Goal: Task Accomplishment & Management: Use online tool/utility

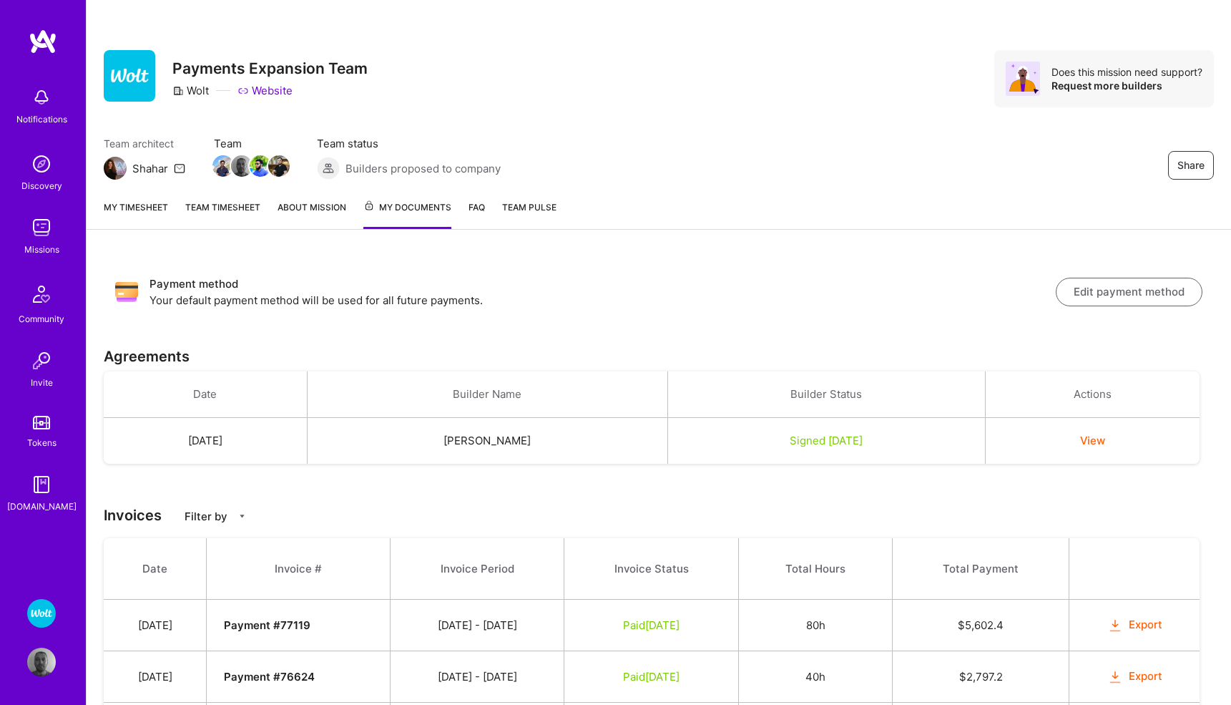
scroll to position [154, 0]
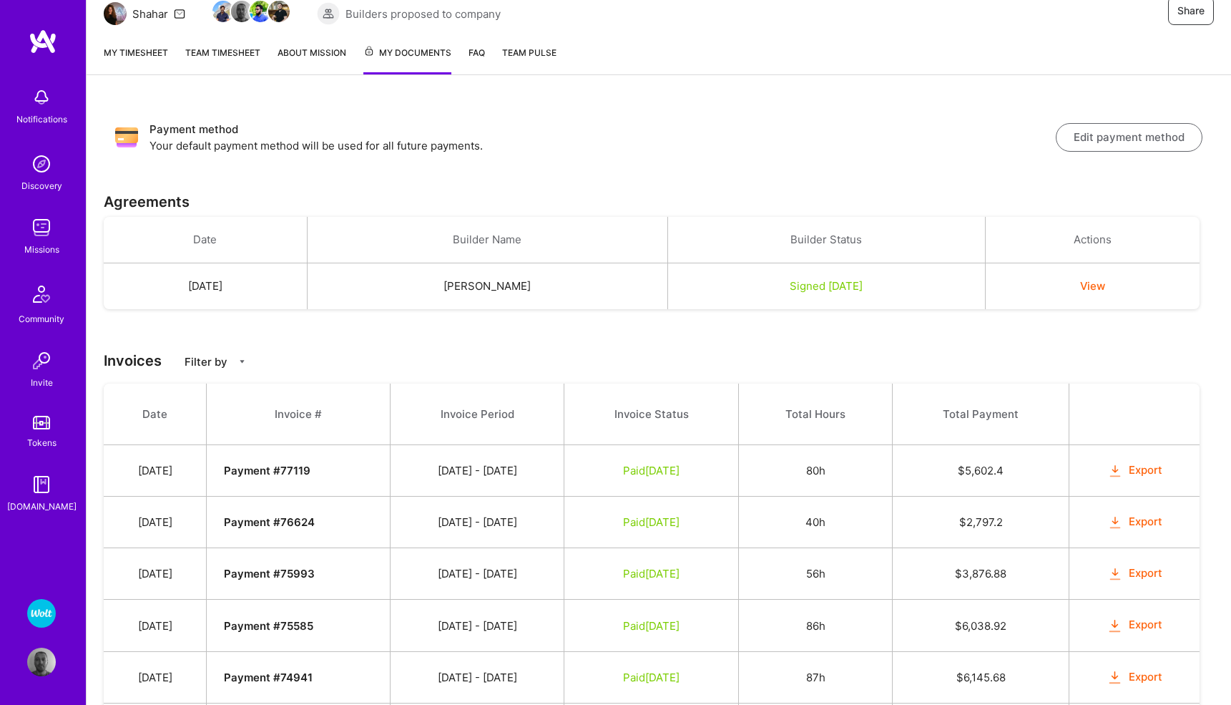
click at [134, 52] on link "My timesheet" at bounding box center [136, 59] width 64 height 29
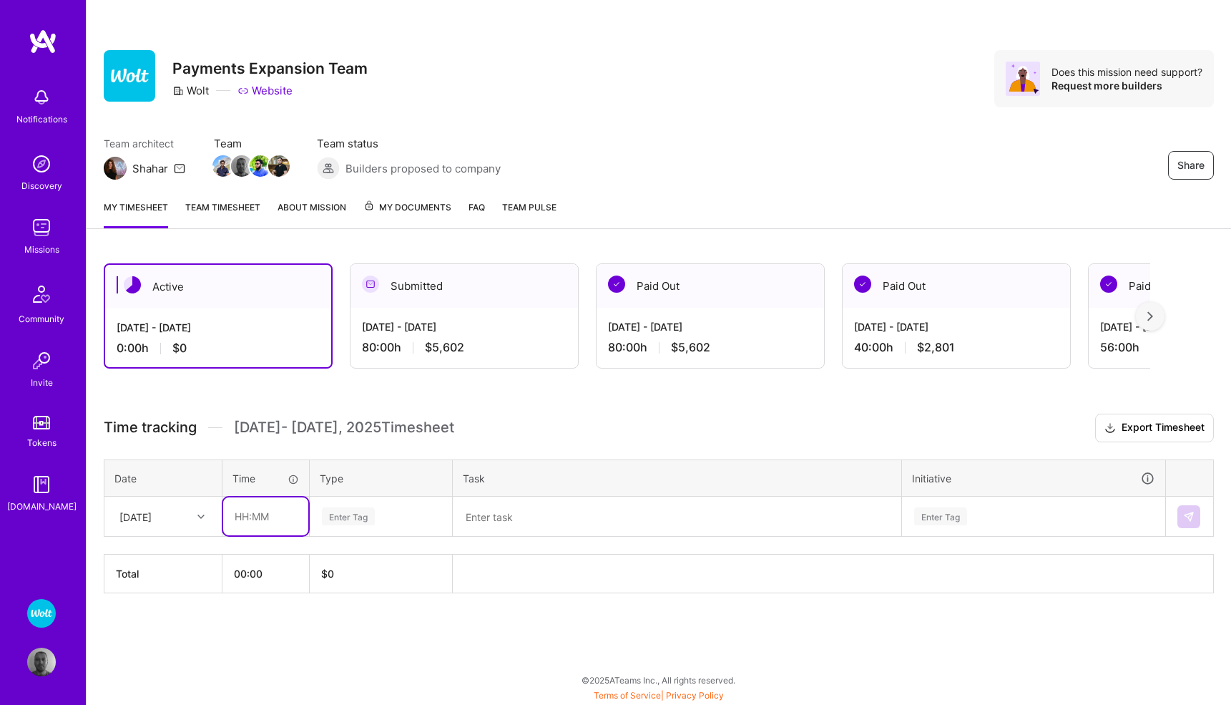
click at [252, 515] on input "text" at bounding box center [265, 516] width 85 height 38
type input "02:30"
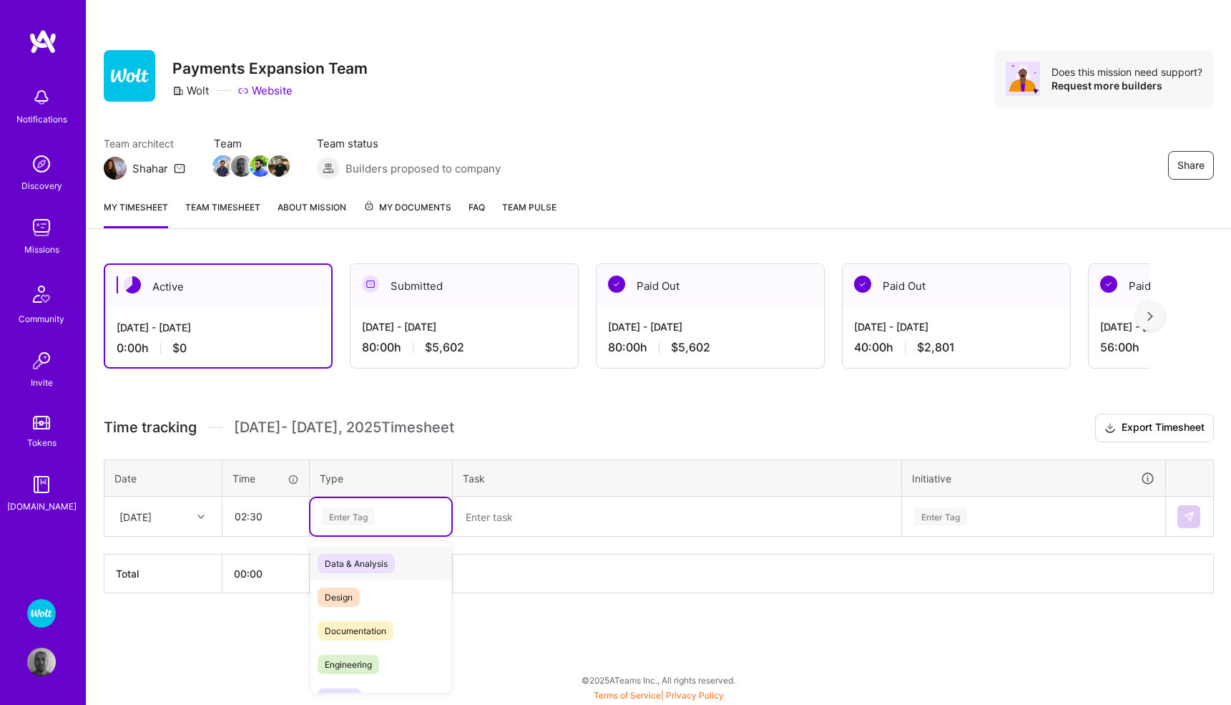
click at [358, 516] on div "Enter Tag" at bounding box center [348, 516] width 53 height 22
click at [349, 667] on span "Meetings" at bounding box center [343, 666] width 51 height 19
click at [526, 509] on textarea at bounding box center [677, 516] width 446 height 37
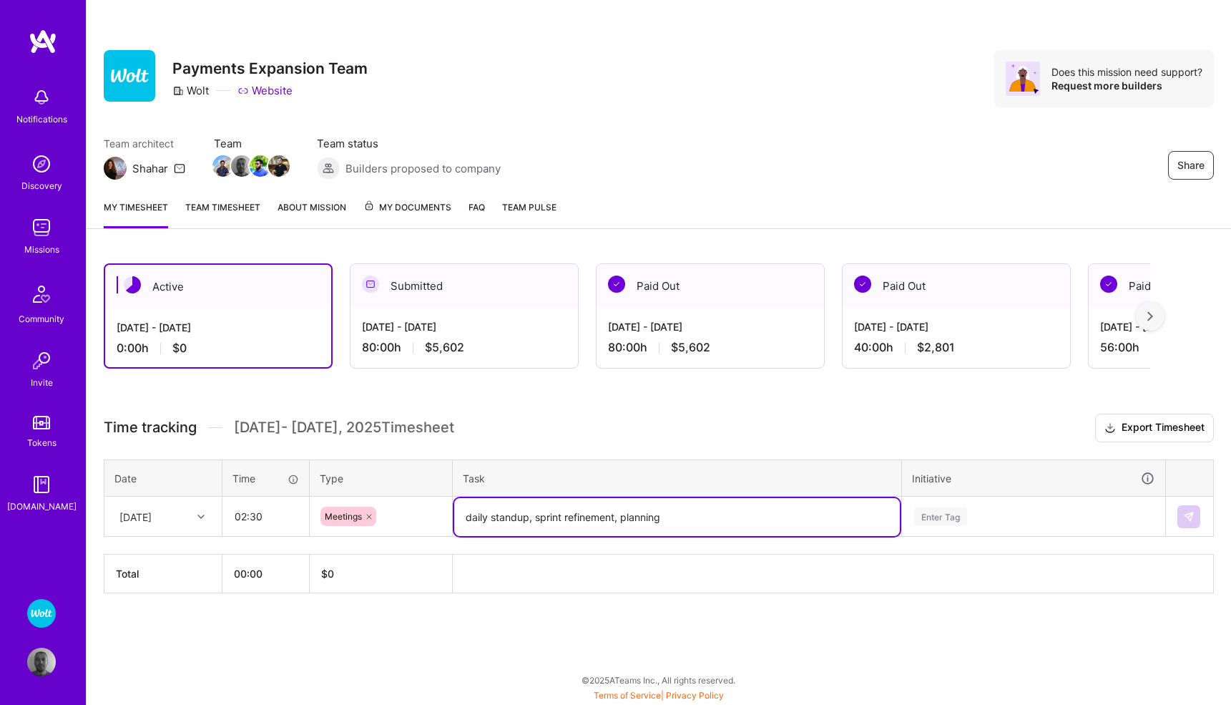
type textarea "daily standup, sprint refinement, planning"
click at [936, 513] on div "Enter Tag" at bounding box center [1034, 516] width 262 height 37
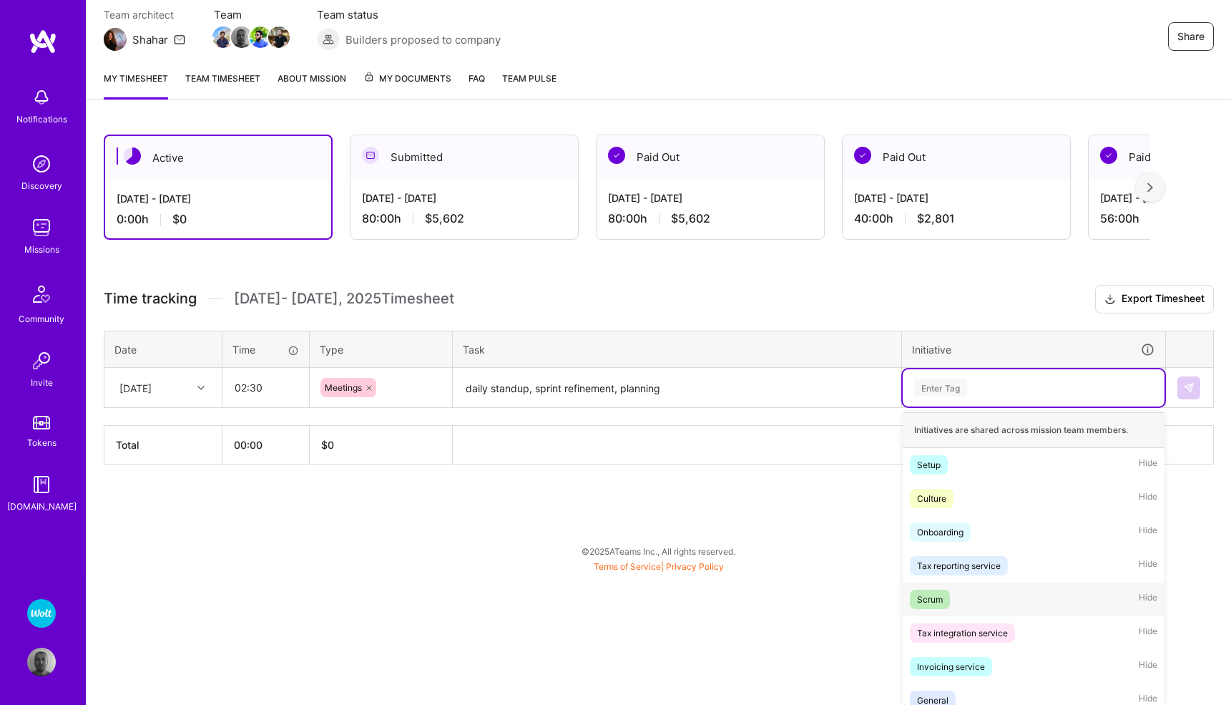
click at [928, 599] on div "Scrum" at bounding box center [930, 599] width 26 height 15
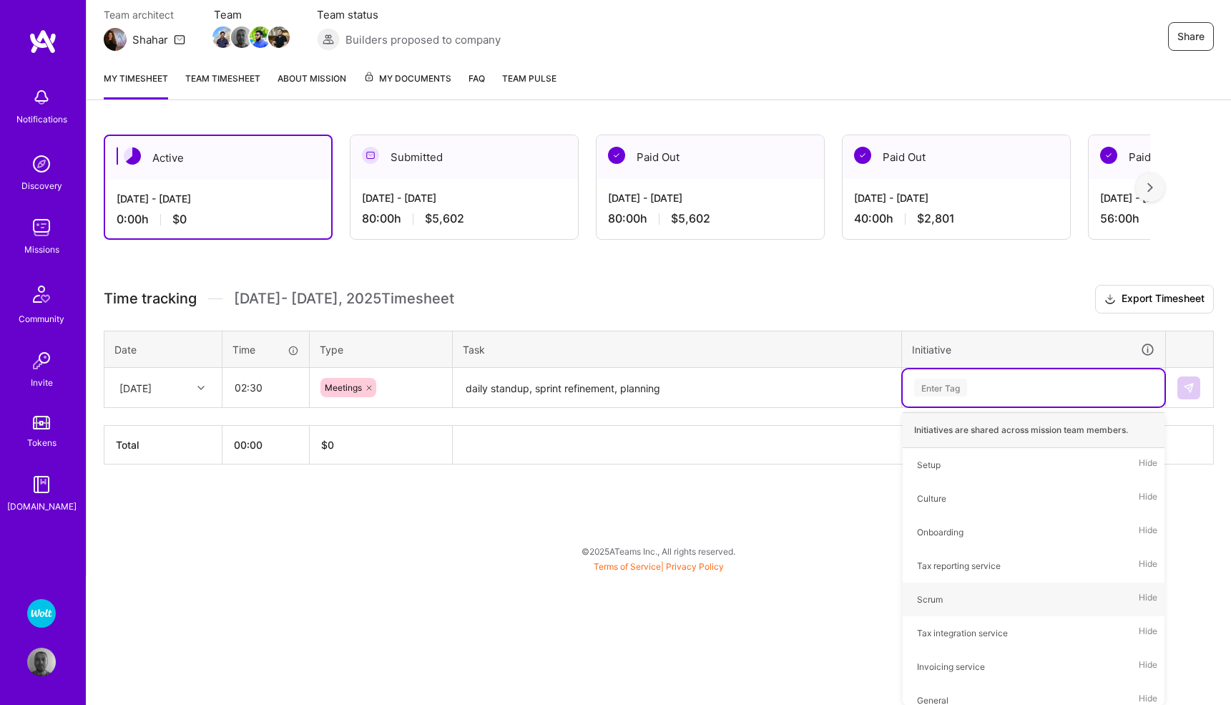
scroll to position [0, 0]
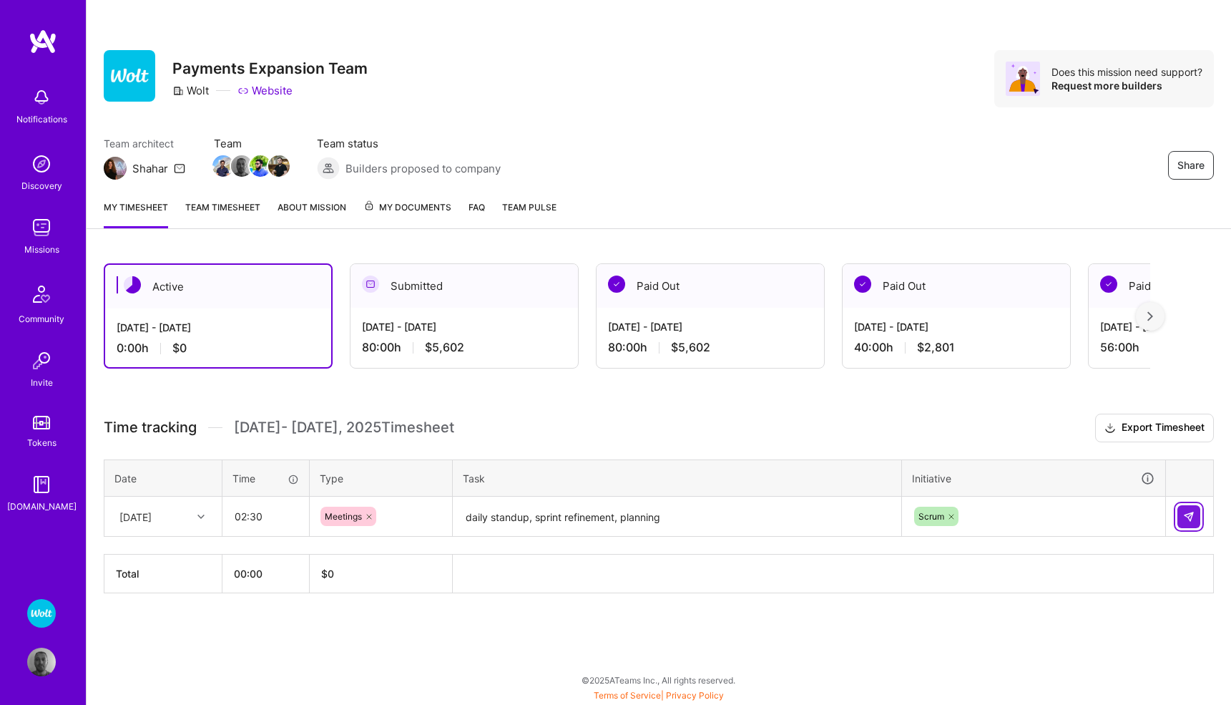
click at [1183, 518] on img at bounding box center [1188, 516] width 11 height 11
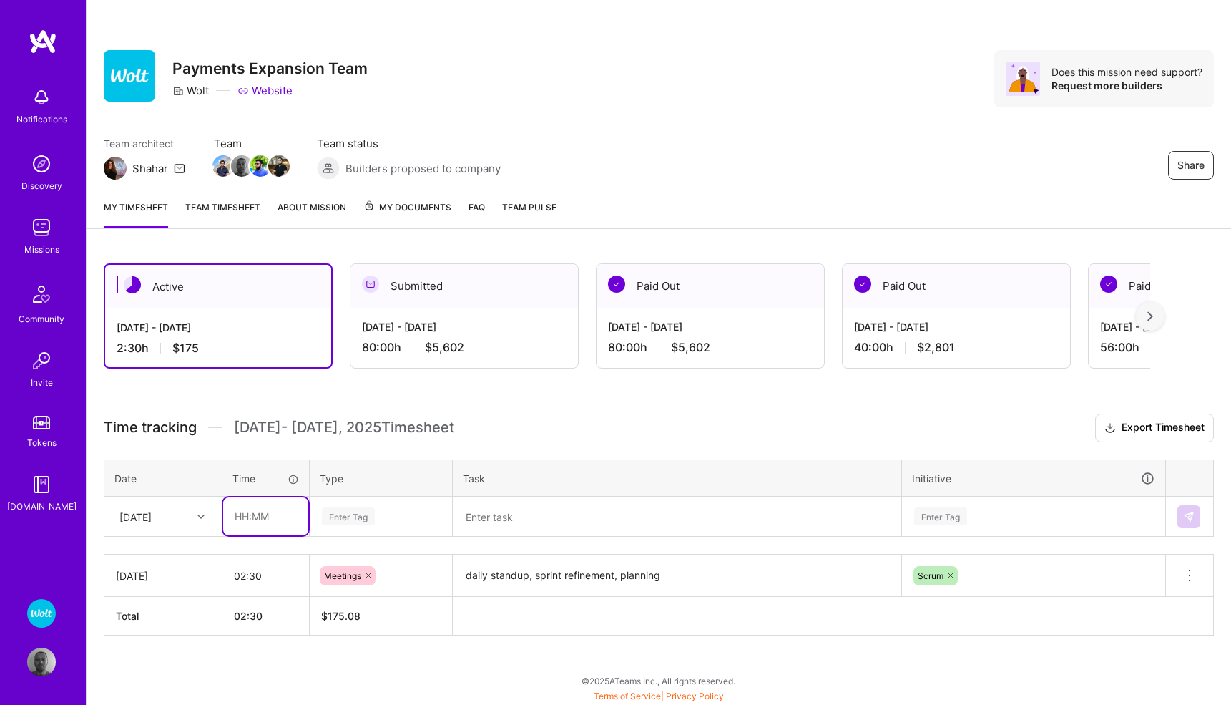
click at [243, 515] on input "text" at bounding box center [265, 516] width 85 height 38
type input "05:30"
click at [362, 514] on div "Enter Tag" at bounding box center [348, 516] width 53 height 22
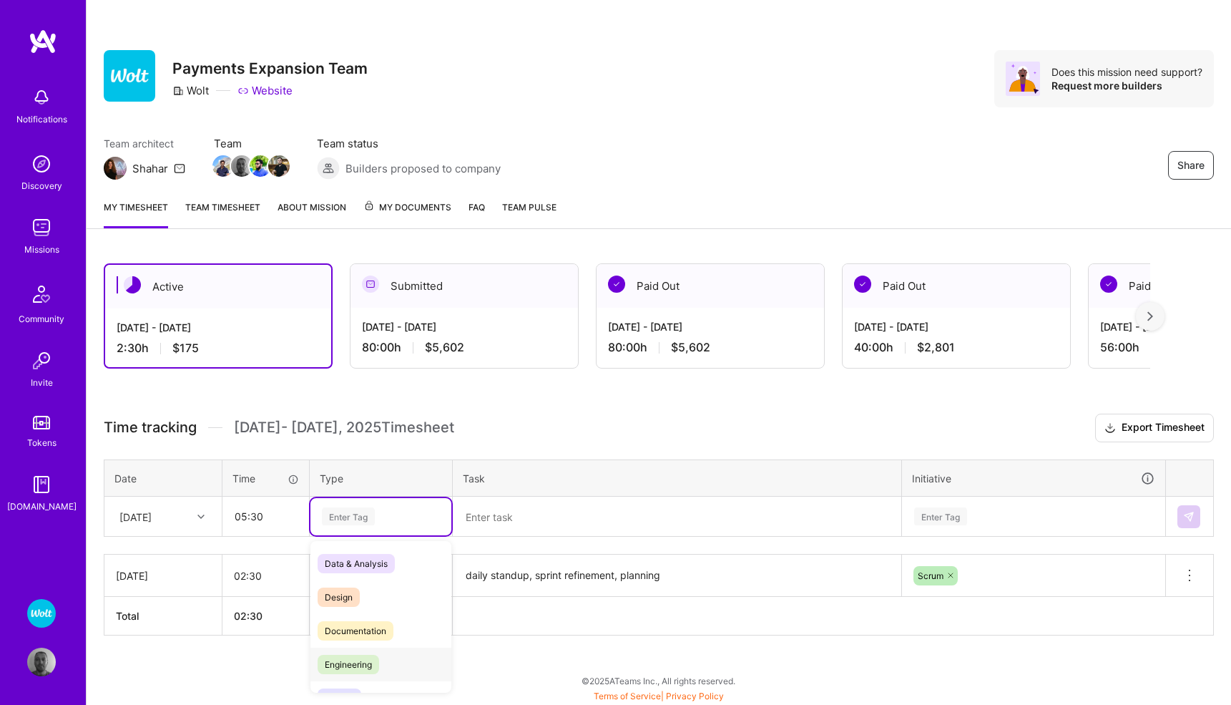
click at [366, 657] on span "Engineering" at bounding box center [349, 663] width 62 height 19
click at [506, 518] on textarea at bounding box center [677, 517] width 446 height 38
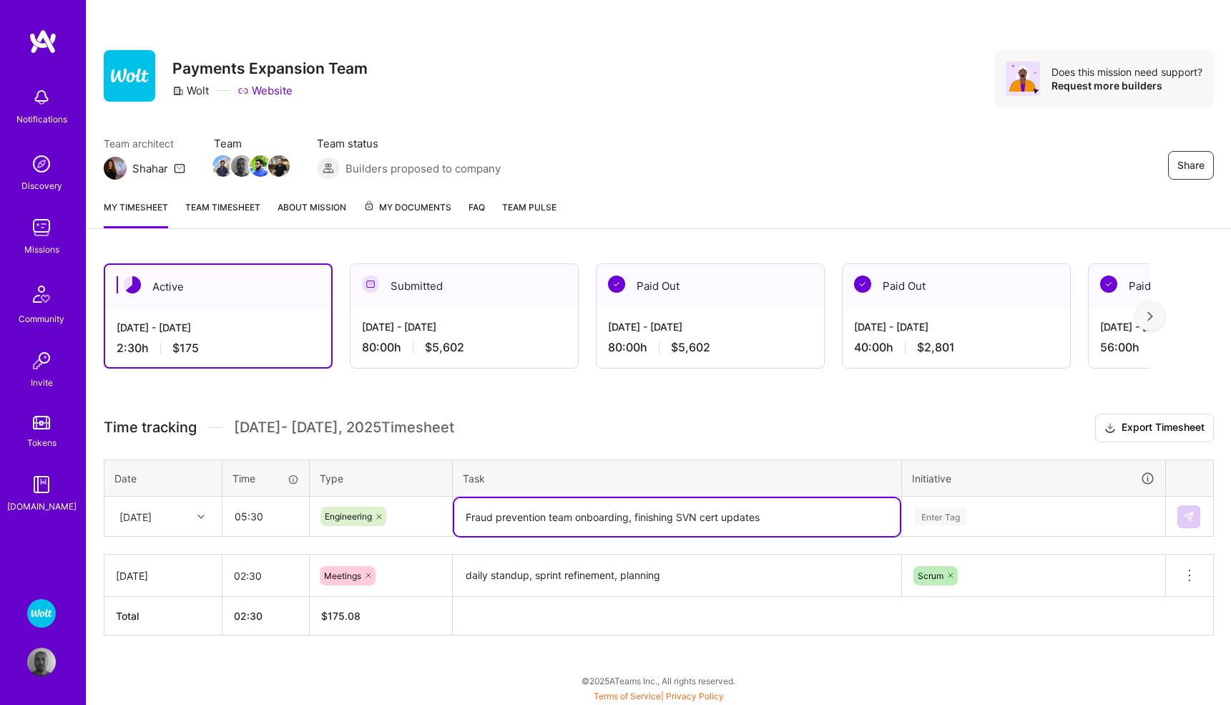
type textarea "Fraud prevention team onboarding, finishing SVN cert updates"
click at [943, 517] on div "Enter Tag" at bounding box center [1034, 515] width 262 height 37
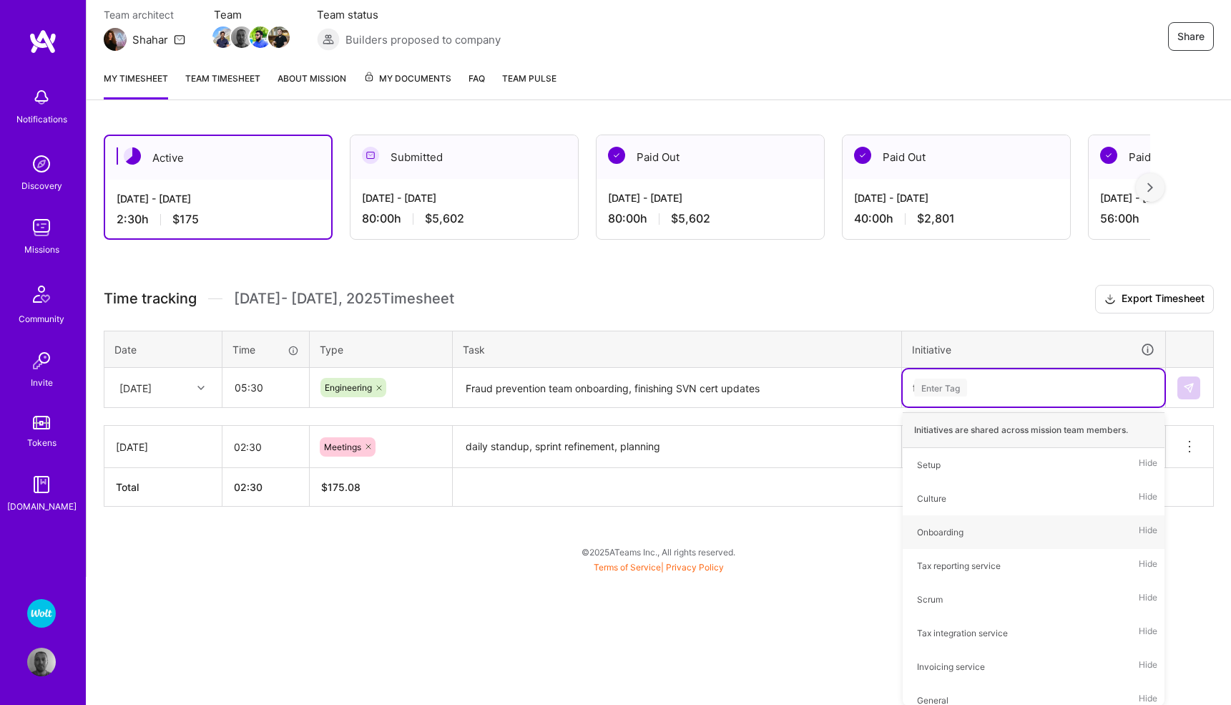
type input "fr"
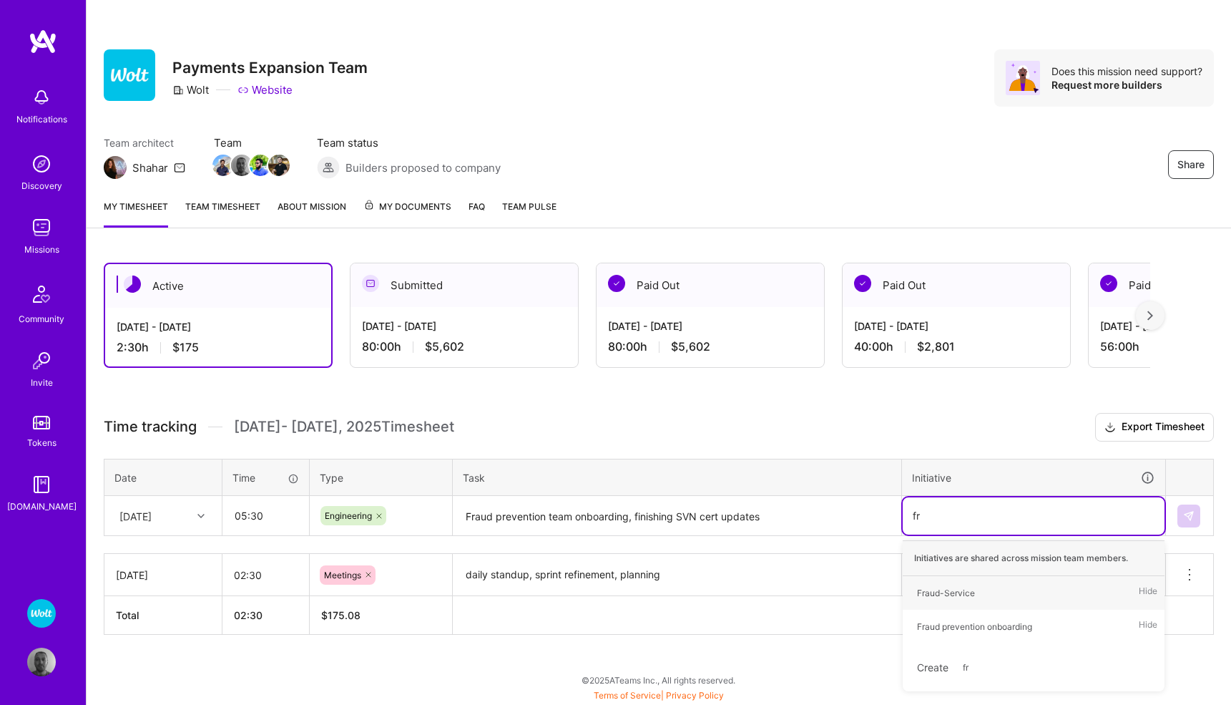
scroll to position [0, 0]
click at [973, 629] on div "Fraud prevention onboarding" at bounding box center [974, 626] width 115 height 15
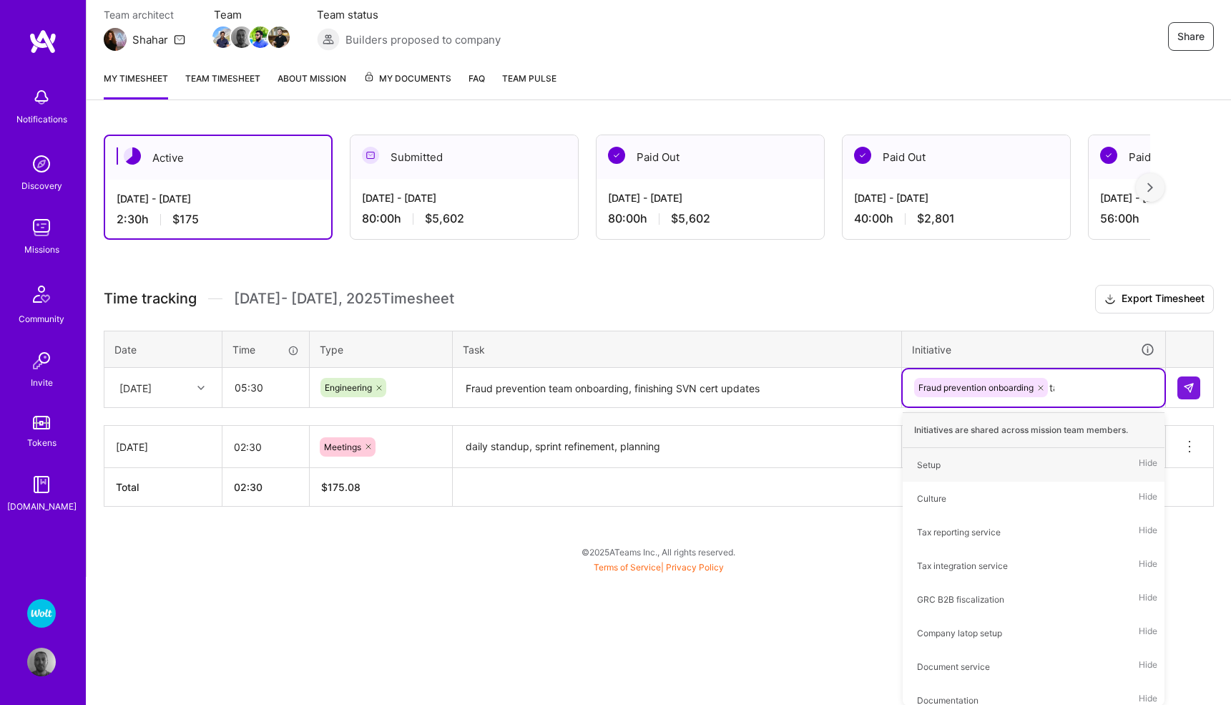
scroll to position [54, 0]
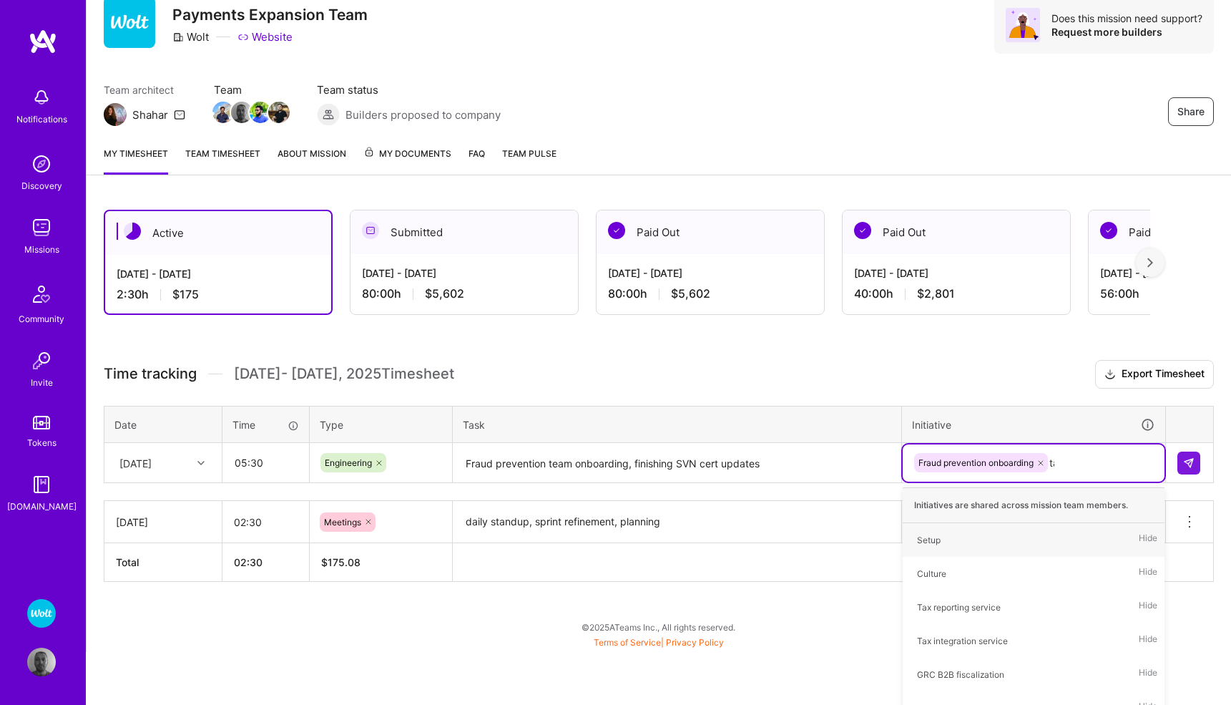
type input "tax"
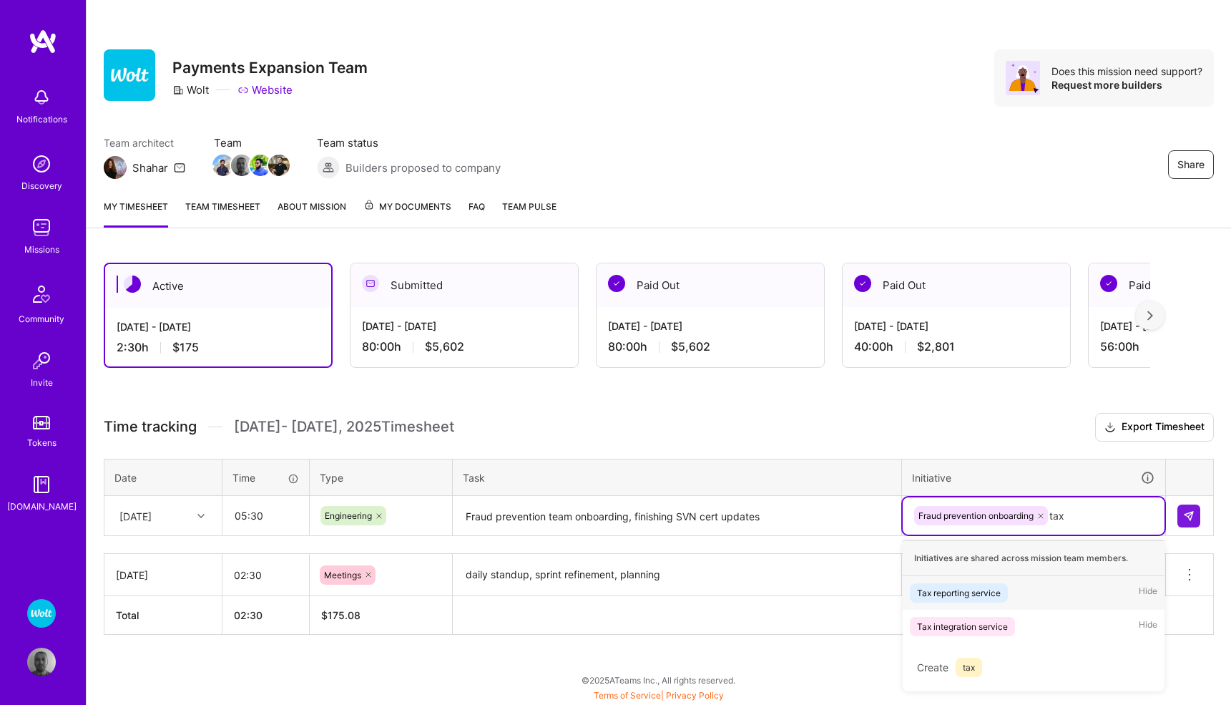
scroll to position [0, 0]
click at [991, 589] on div "Tax reporting service" at bounding box center [959, 593] width 84 height 15
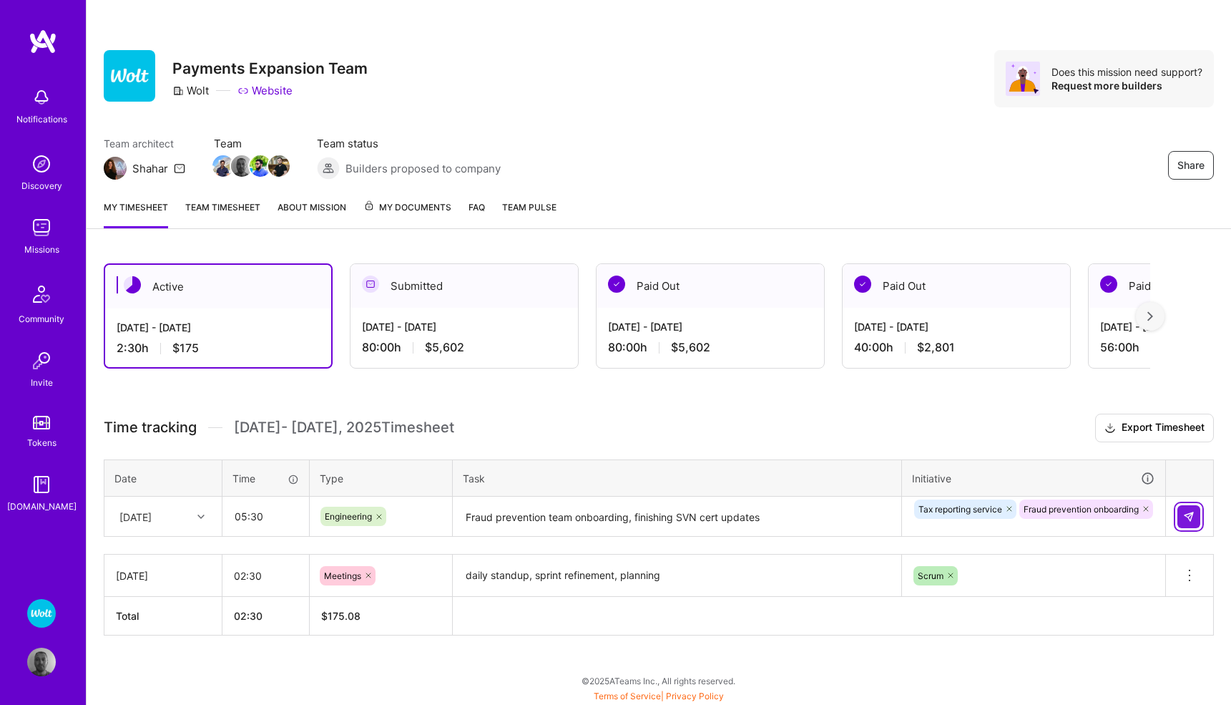
click at [1182, 515] on button at bounding box center [1188, 516] width 23 height 23
